Goal: Transaction & Acquisition: Purchase product/service

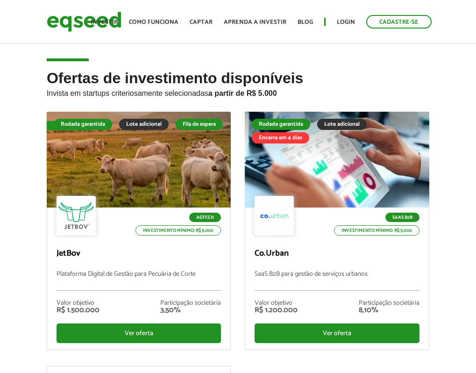
drag, startPoint x: 0, startPoint y: 0, endPoint x: 356, endPoint y: 23, distance: 356.5
click at [356, 23] on ul "Início Investir Como funciona Captar Aprenda a investir Blog Login Cadastre-se" at bounding box center [261, 22] width 351 height 14
click at [350, 21] on link "Login" at bounding box center [346, 22] width 18 height 6
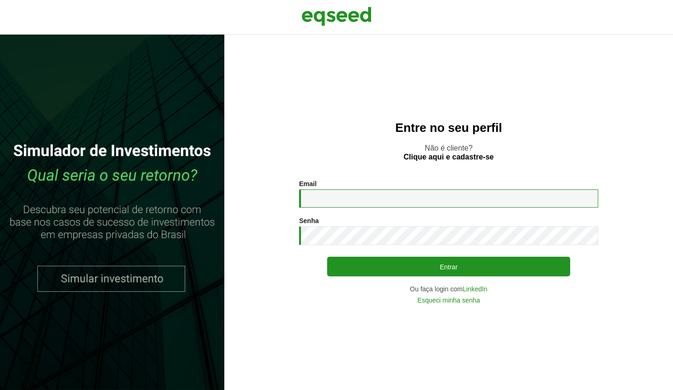
click at [356, 200] on input "Email *" at bounding box center [448, 198] width 299 height 18
type input "**********"
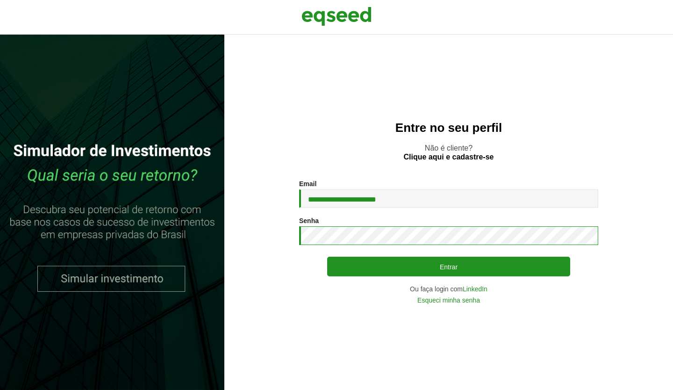
click at [327, 257] on button "Entrar" at bounding box center [448, 267] width 243 height 20
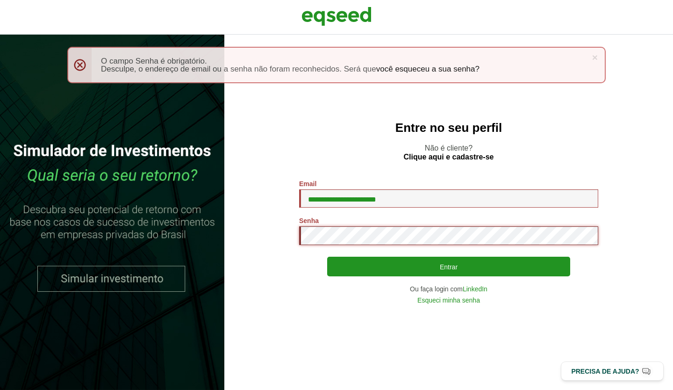
click at [327, 257] on button "Entrar" at bounding box center [448, 267] width 243 height 20
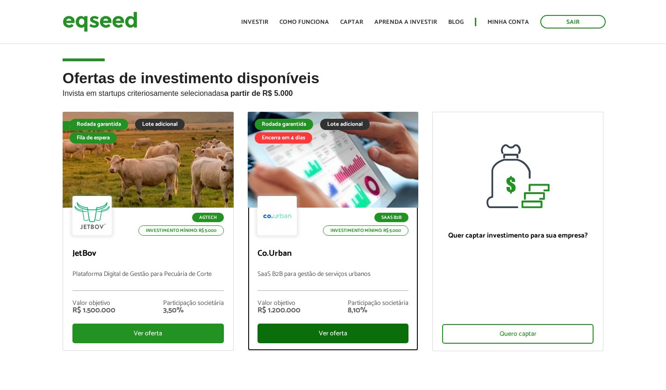
click at [338, 334] on div "Ver oferta" at bounding box center [333, 334] width 151 height 20
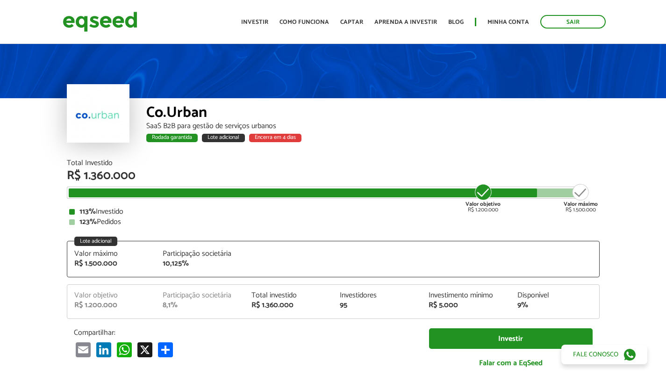
click at [260, 16] on ul "Início Investir Como funciona Captar Aprenda a investir Blog Minha conta Sair" at bounding box center [424, 22] width 374 height 14
click at [258, 23] on link "Investir" at bounding box center [254, 22] width 27 height 6
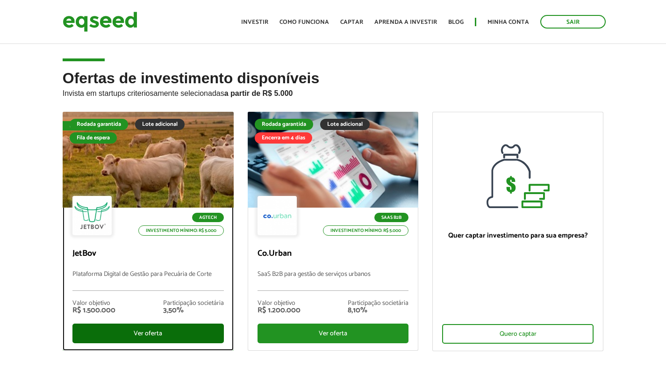
click at [159, 335] on div "Ver oferta" at bounding box center [147, 334] width 151 height 20
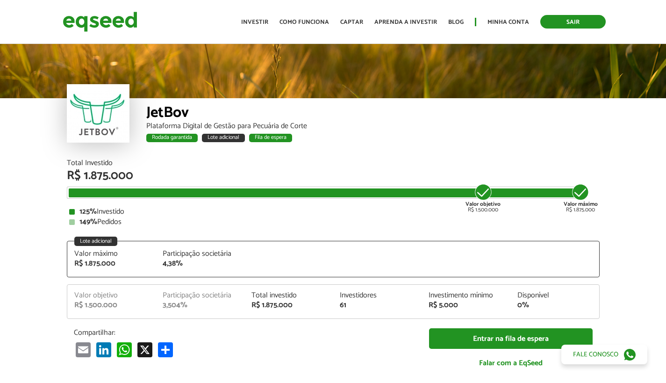
click at [568, 18] on link "Sair" at bounding box center [572, 22] width 65 height 14
